Goal: Complete application form: Complete application form

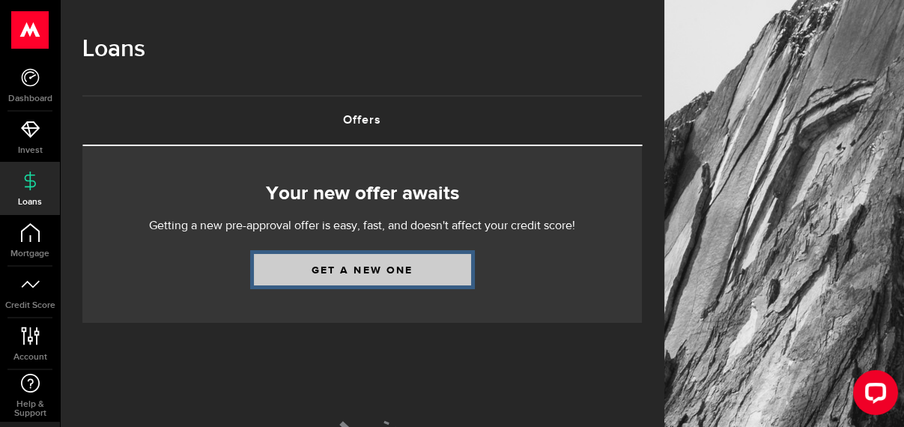
click at [391, 274] on link "Get a new one" at bounding box center [362, 269] width 217 height 31
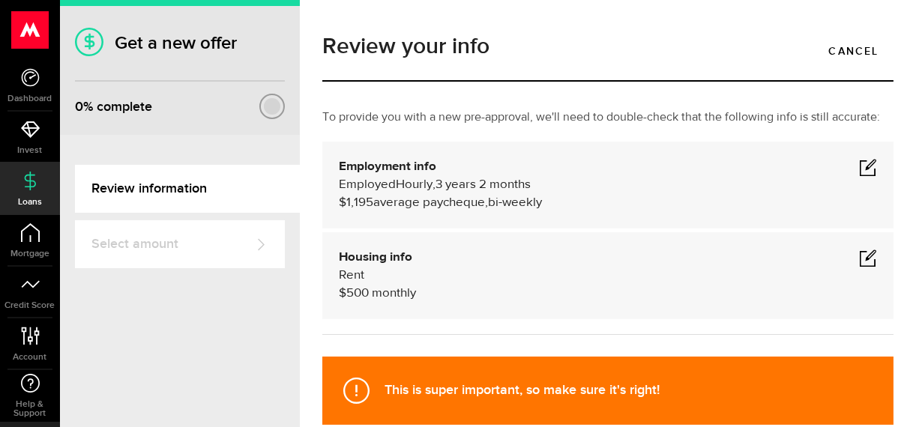
scroll to position [75, 0]
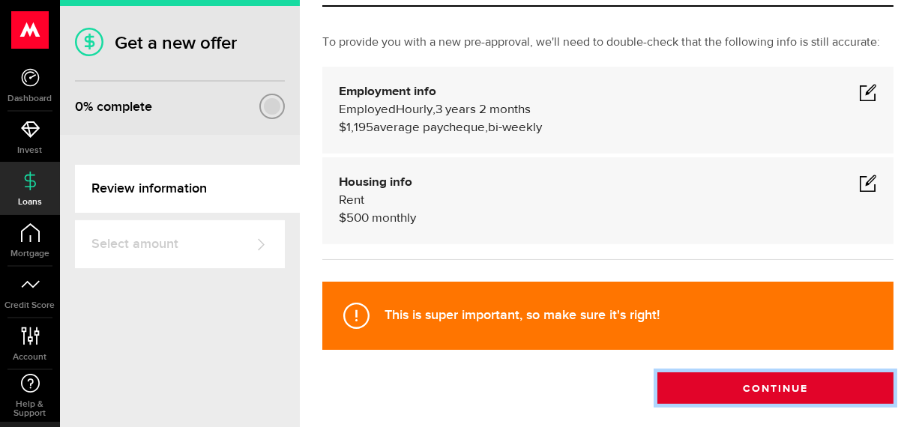
click at [743, 393] on button "Continue" at bounding box center [775, 387] width 236 height 31
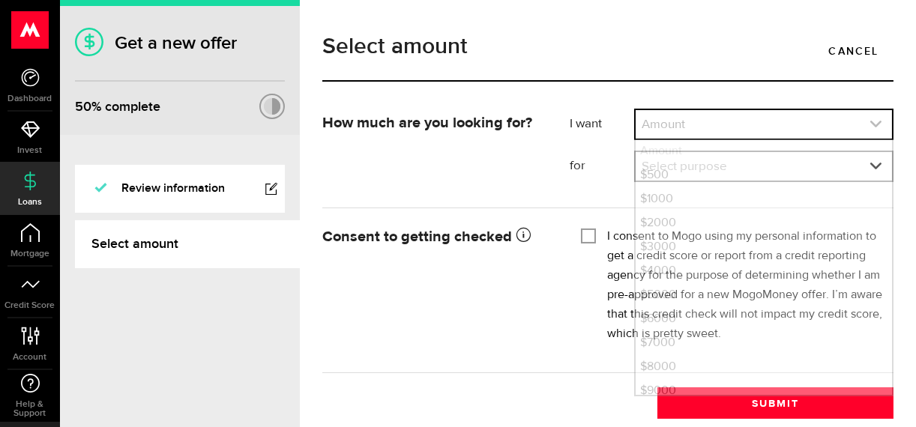
click at [855, 124] on link "expand select" at bounding box center [763, 124] width 256 height 28
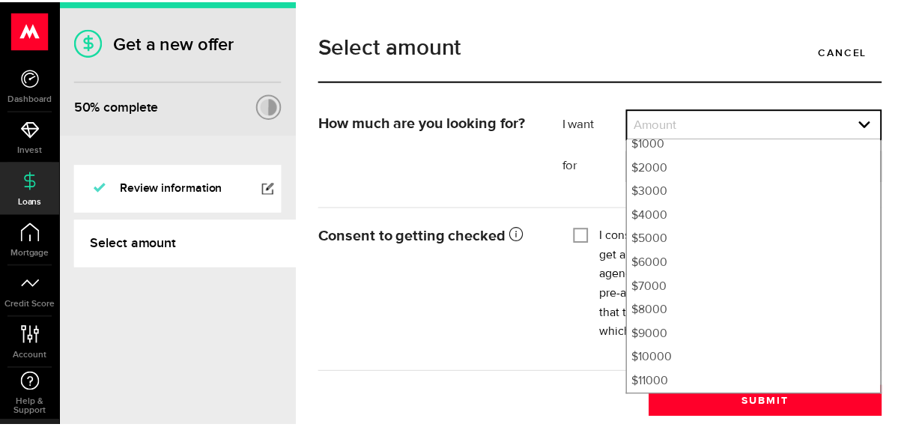
scroll to position [58, 0]
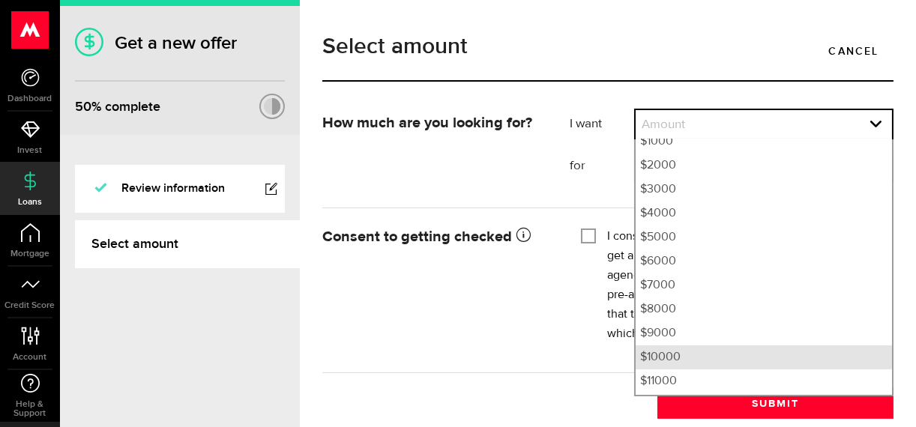
click at [668, 356] on li "$10000" at bounding box center [763, 357] width 256 height 24
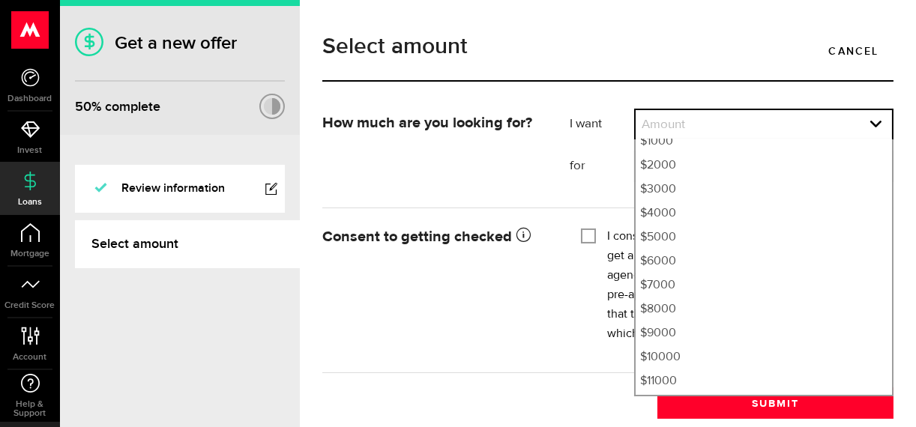
select select "10000"
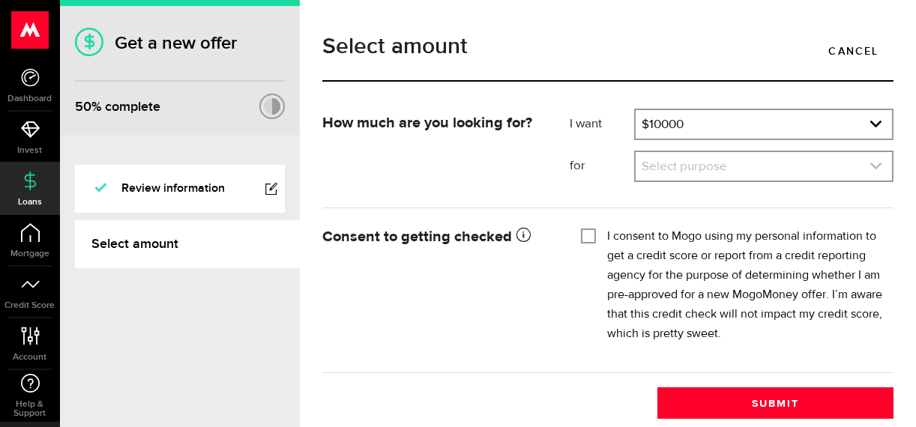
click at [870, 167] on use "expand select" at bounding box center [875, 166] width 11 height 7
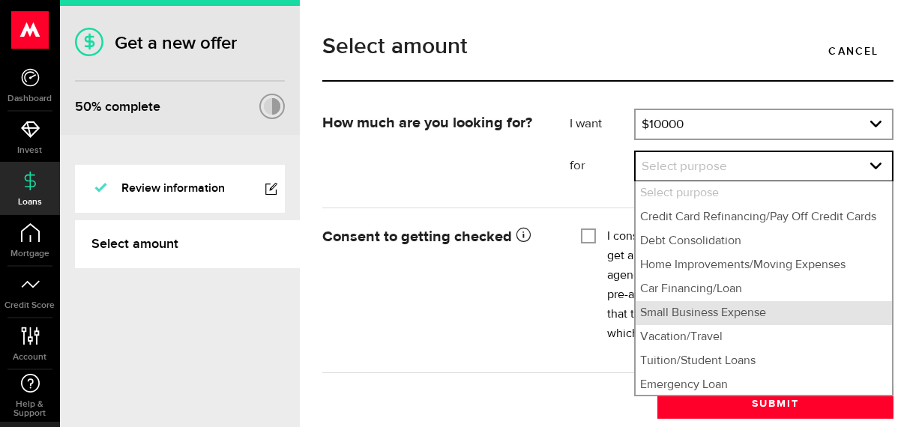
click at [763, 325] on li "Small Business Expense" at bounding box center [763, 313] width 256 height 24
select select "Small Business Expense"
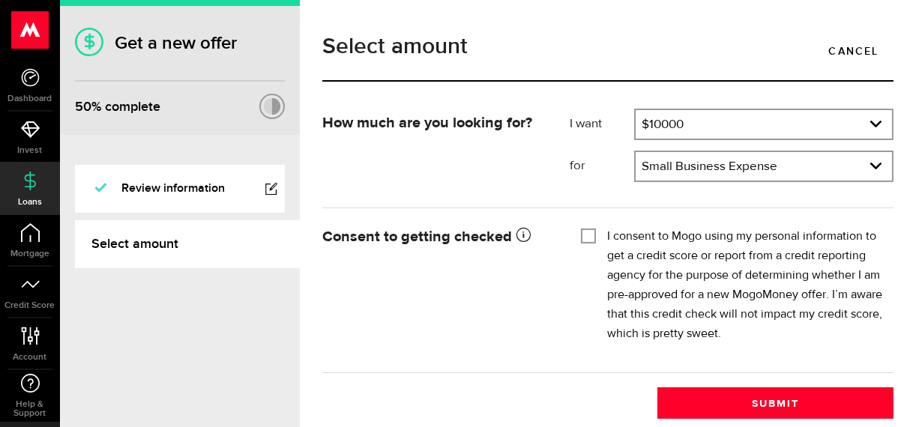
click at [581, 234] on input "I consent to Mogo using my personal information to get a credit score or report…" at bounding box center [588, 234] width 15 height 15
checkbox input "true"
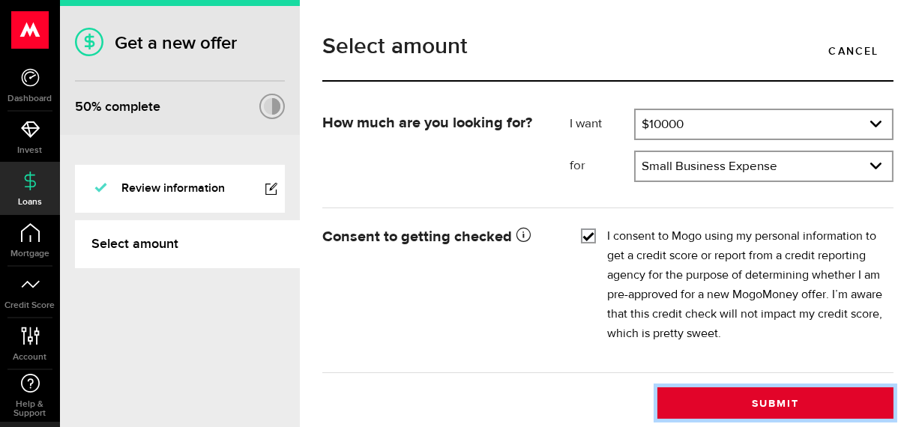
click at [746, 406] on button "Submit" at bounding box center [775, 402] width 236 height 31
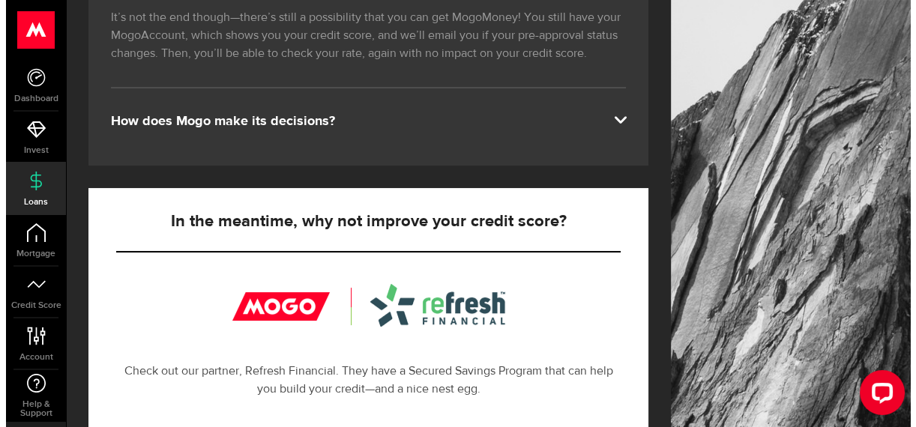
scroll to position [300, 0]
